Goal: Task Accomplishment & Management: Manage account settings

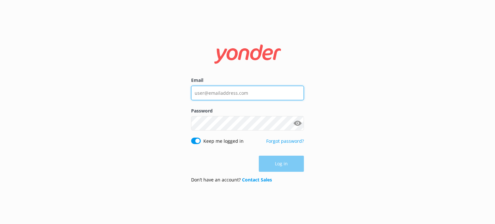
type input "[EMAIL_ADDRESS][DOMAIN_NAME]"
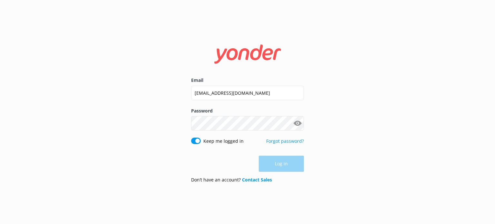
click at [295, 162] on div "Log in" at bounding box center [247, 164] width 113 height 16
click at [294, 162] on button "Log in" at bounding box center [281, 164] width 45 height 16
